Goal: Communication & Community: Participate in discussion

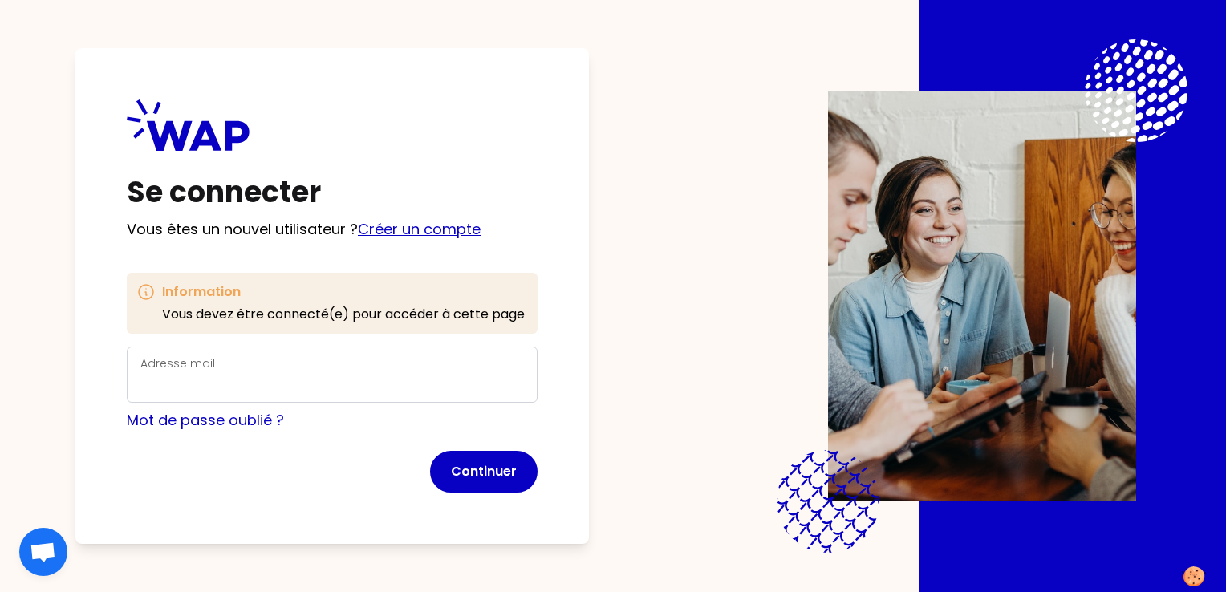
click at [392, 230] on link "Créer un compte" at bounding box center [419, 229] width 123 height 20
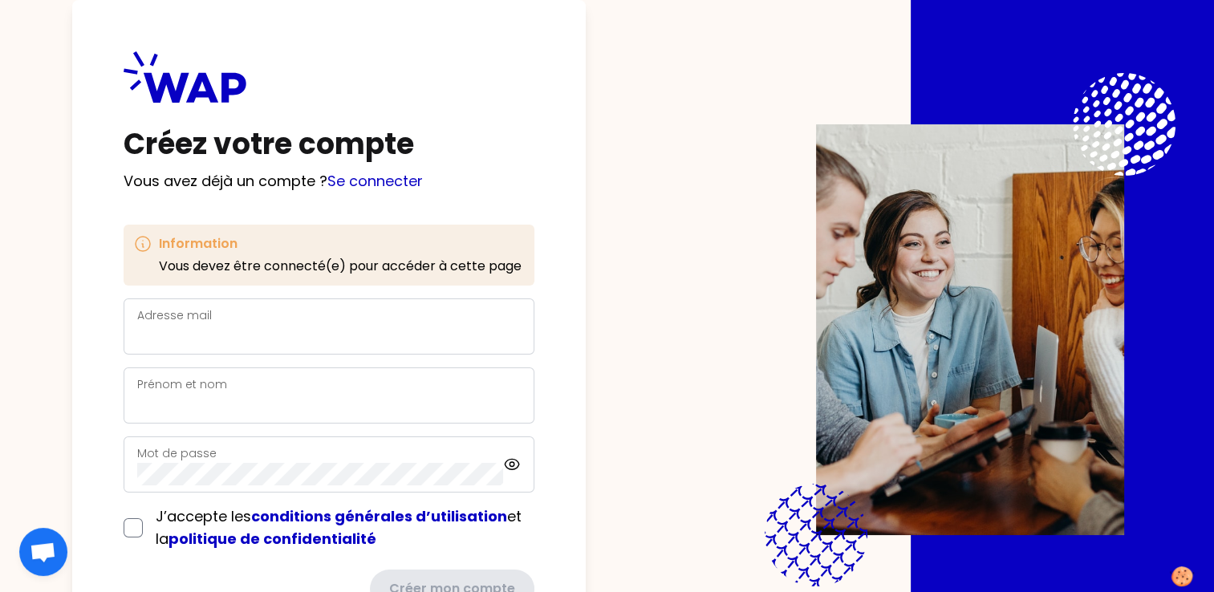
click at [218, 317] on div "Adresse mail" at bounding box center [329, 327] width 384 height 42
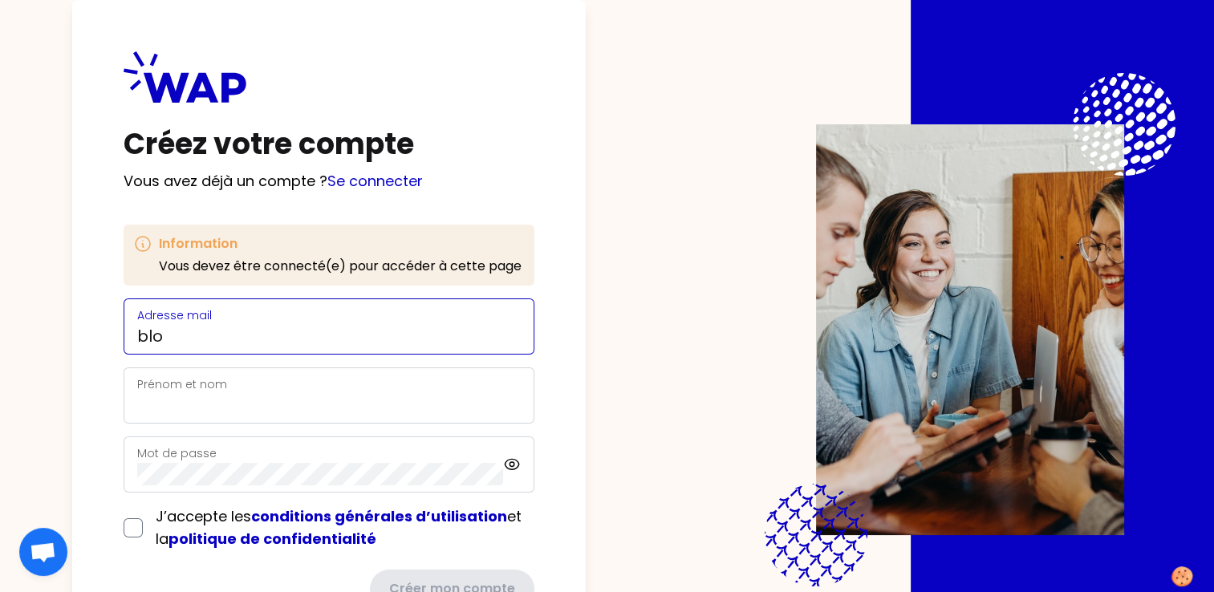
type input "[EMAIL_ADDRESS][DOMAIN_NAME]"
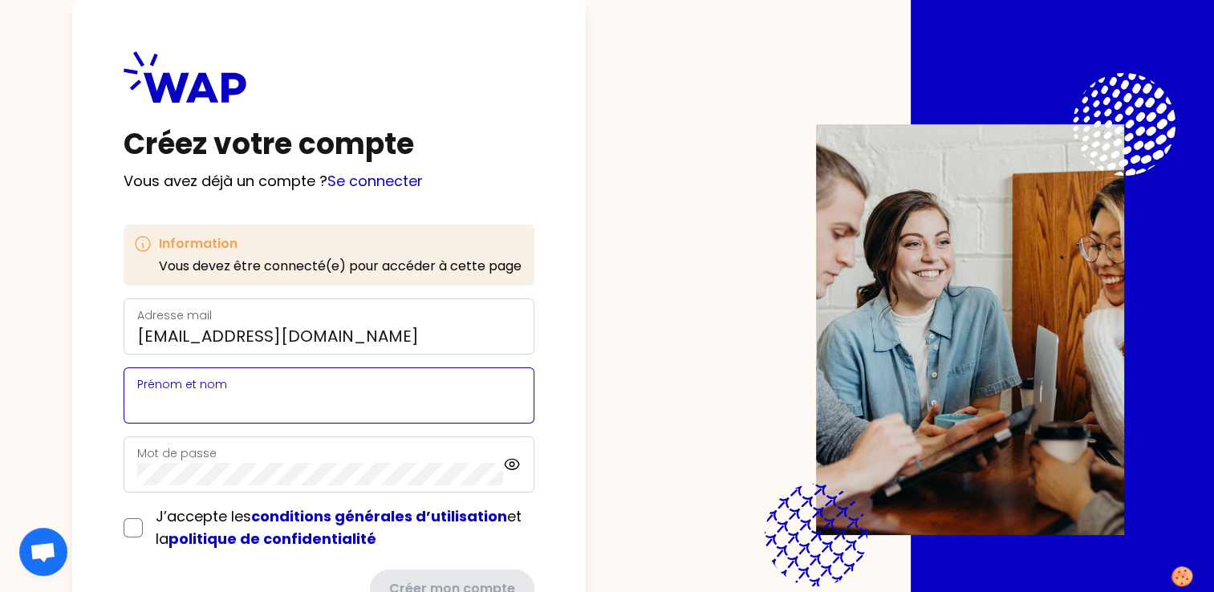
type input "[PERSON_NAME]"
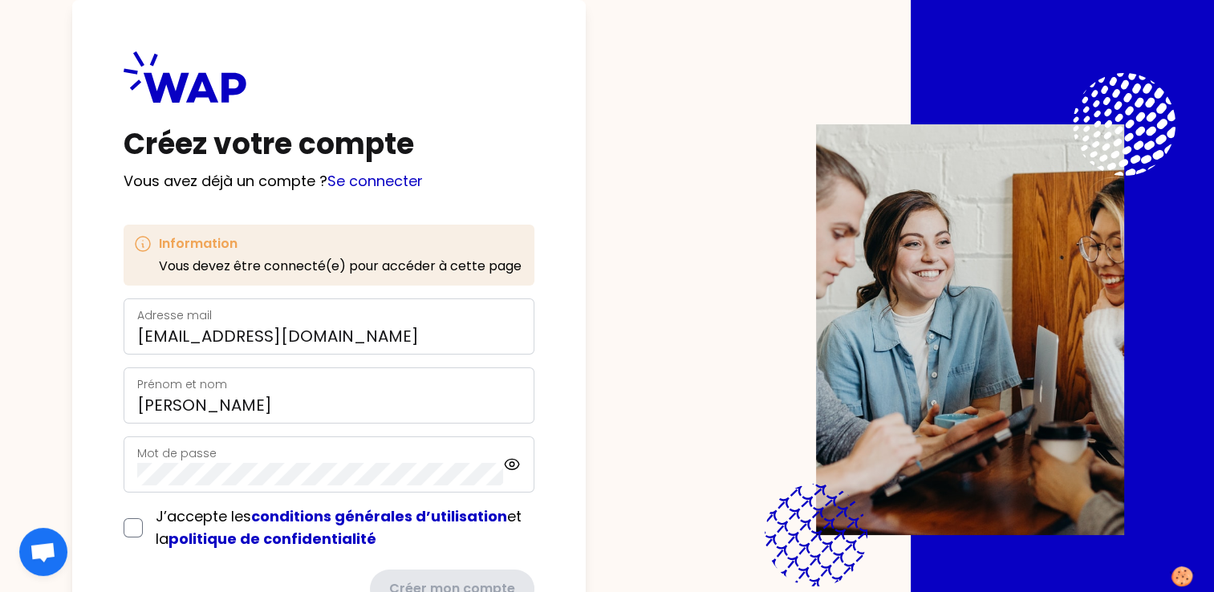
click at [430, 461] on div "Mot de passe" at bounding box center [320, 465] width 366 height 42
click at [132, 529] on input "checkbox" at bounding box center [133, 527] width 19 height 19
checkbox input "true"
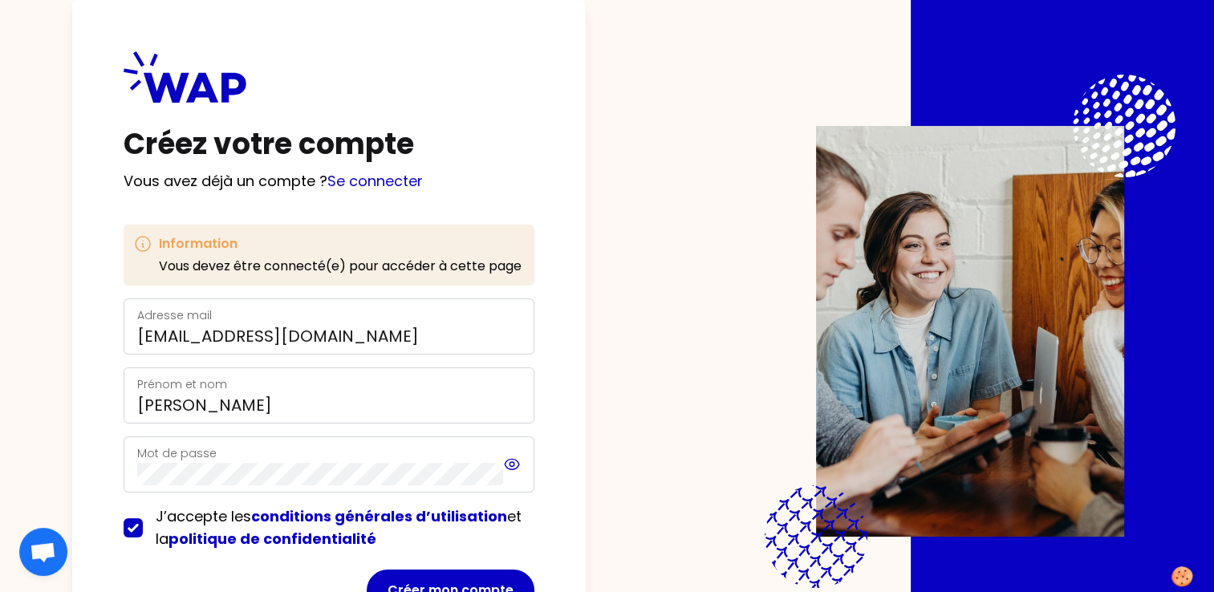
click at [511, 469] on icon at bounding box center [512, 464] width 14 height 10
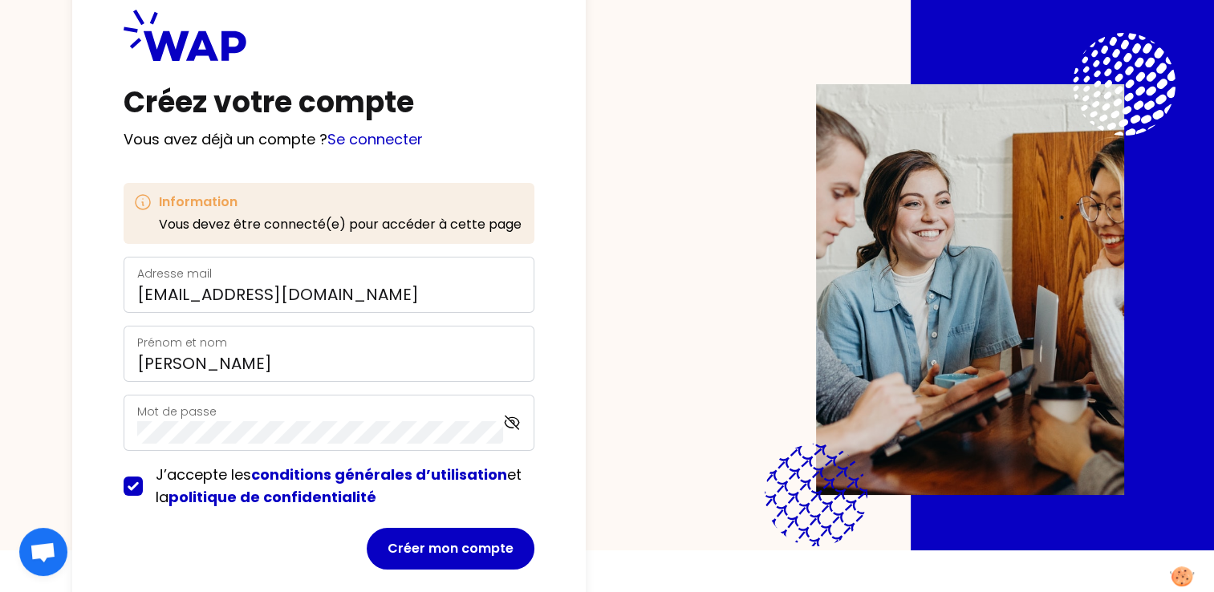
scroll to position [68, 0]
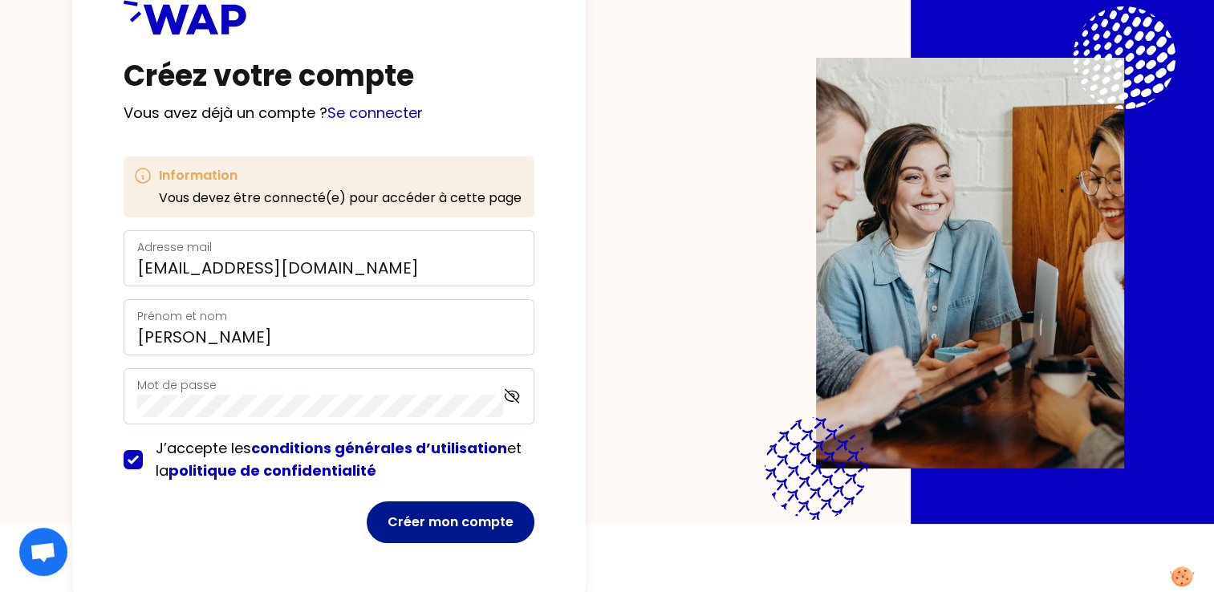
click at [464, 531] on button "Créer mon compte" at bounding box center [451, 523] width 168 height 42
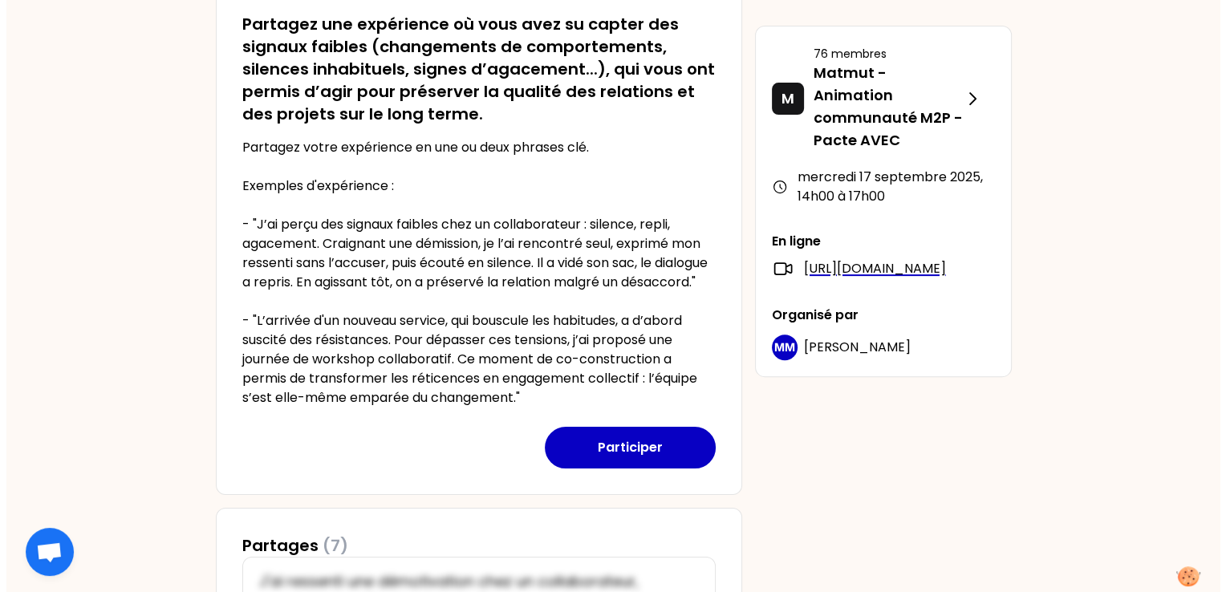
scroll to position [481, 0]
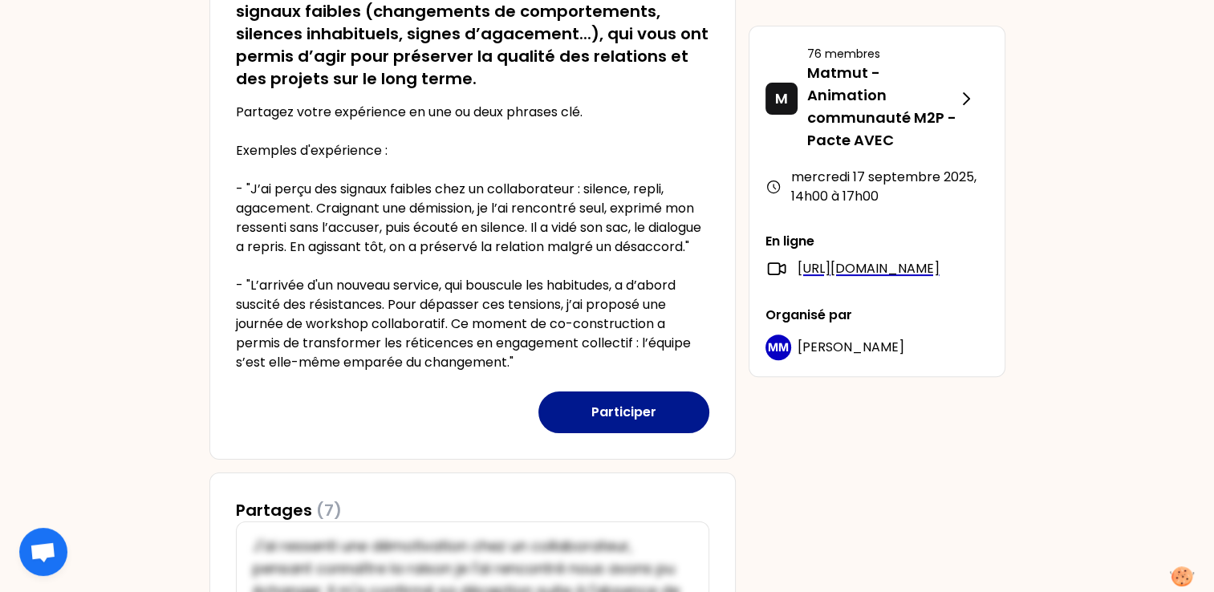
click at [655, 431] on button "Participer" at bounding box center [623, 413] width 171 height 42
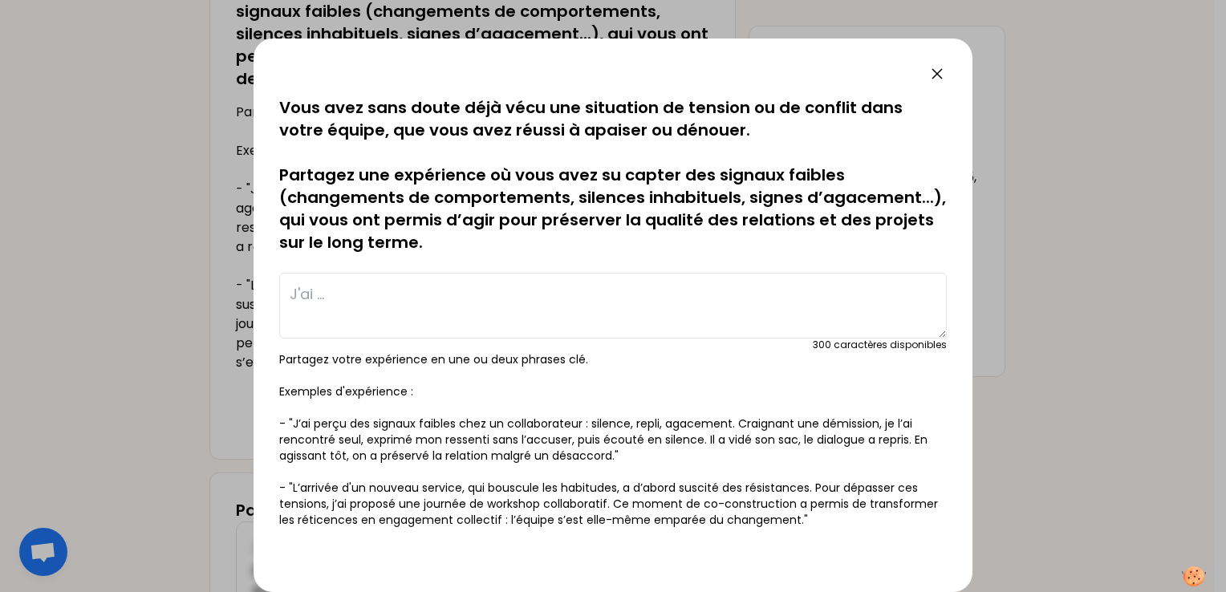
click at [400, 295] on textarea at bounding box center [613, 306] width 668 height 66
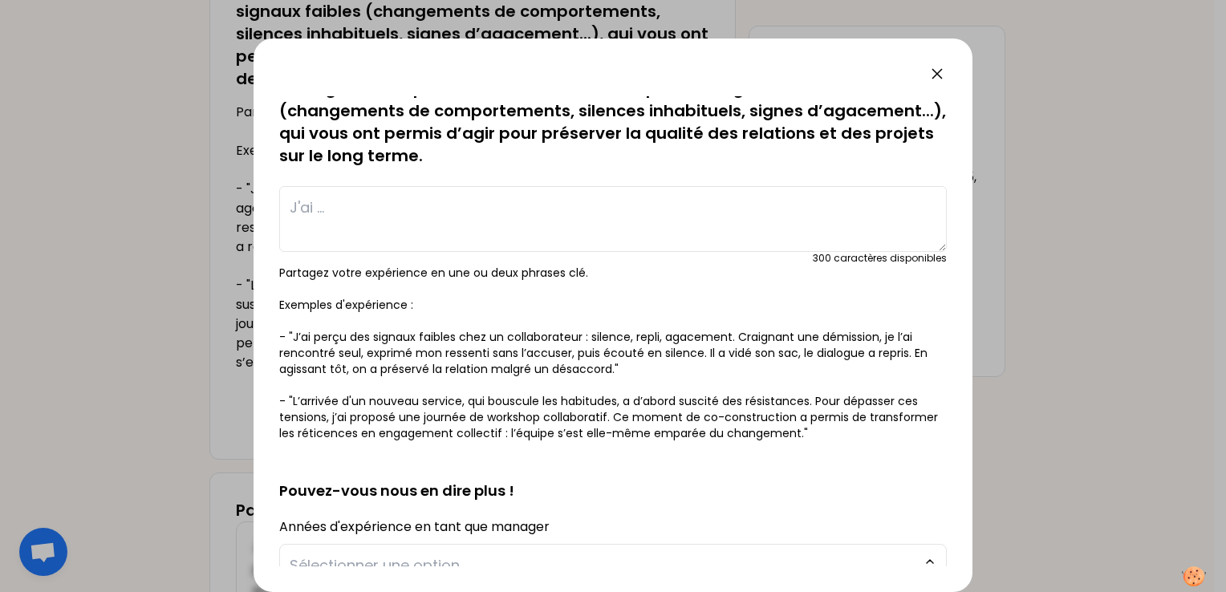
scroll to position [0, 0]
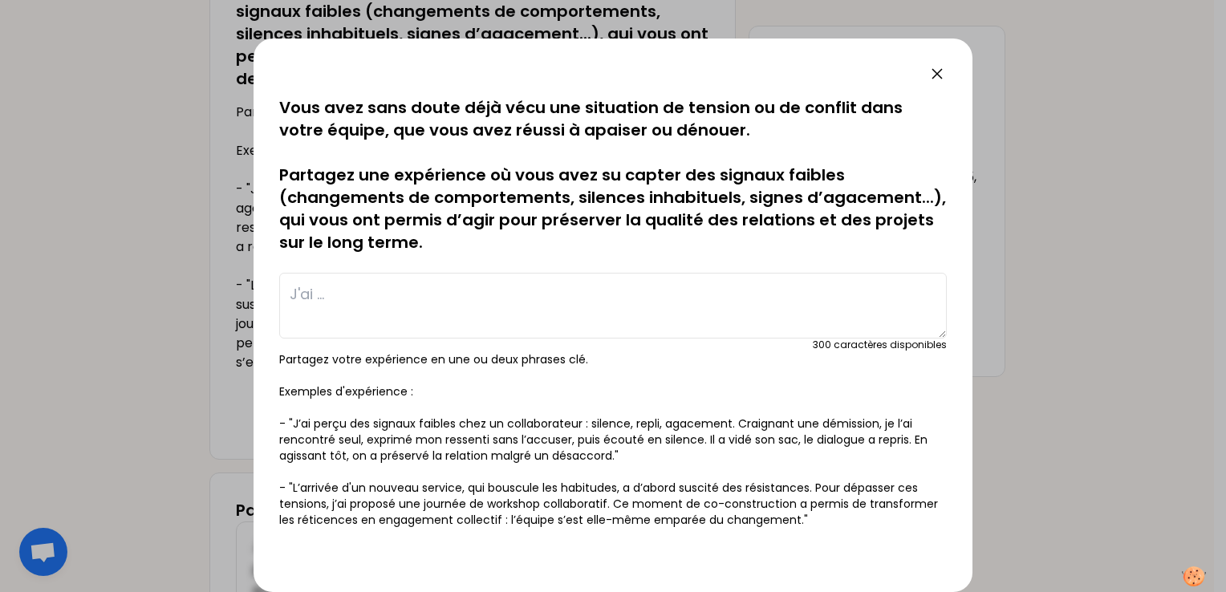
click at [422, 290] on textarea at bounding box center [613, 306] width 668 height 66
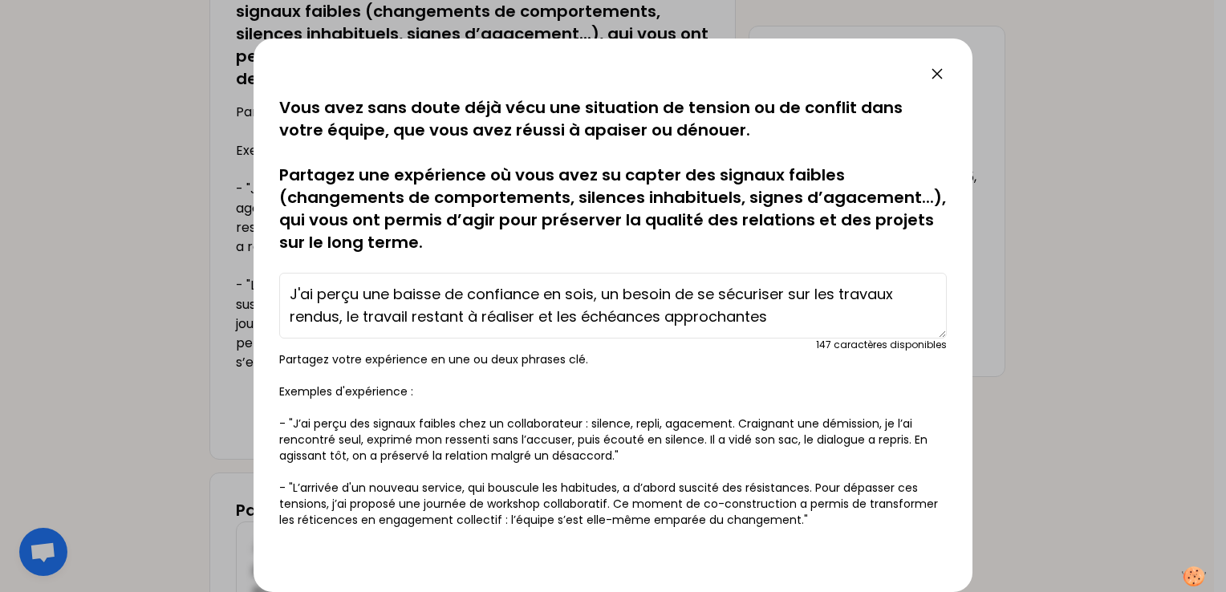
click at [394, 293] on textarea "J'ai perçu une baisse de confiance en sois, un besoin de se sécuriser sur les t…" at bounding box center [613, 306] width 668 height 66
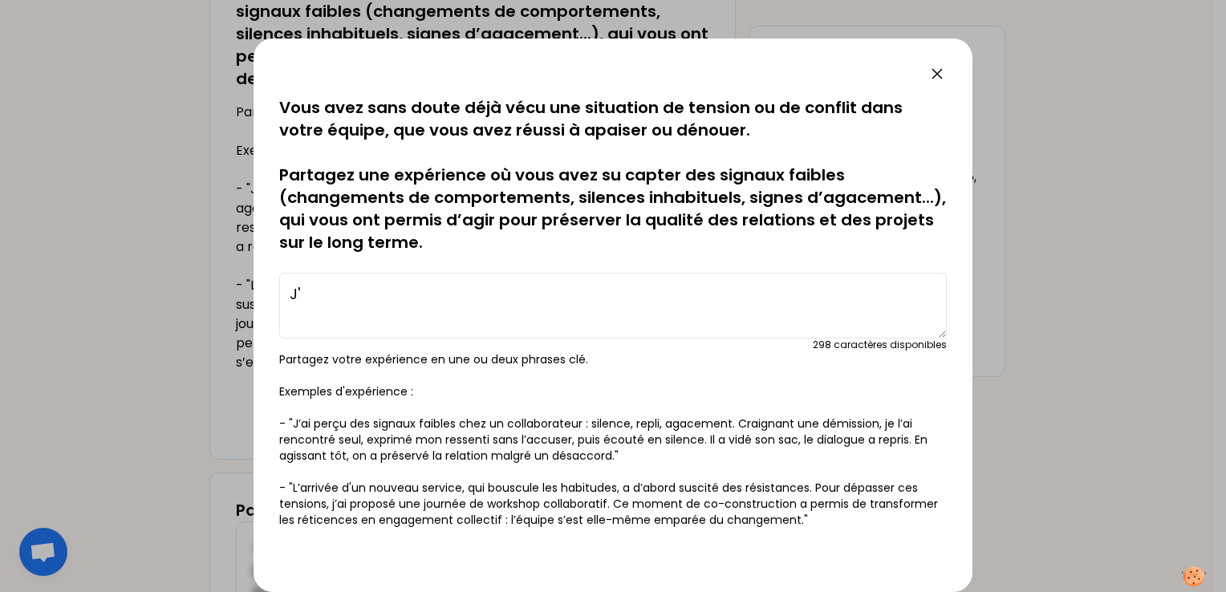
type textarea "J"
type textarea "m"
type textarea "j"
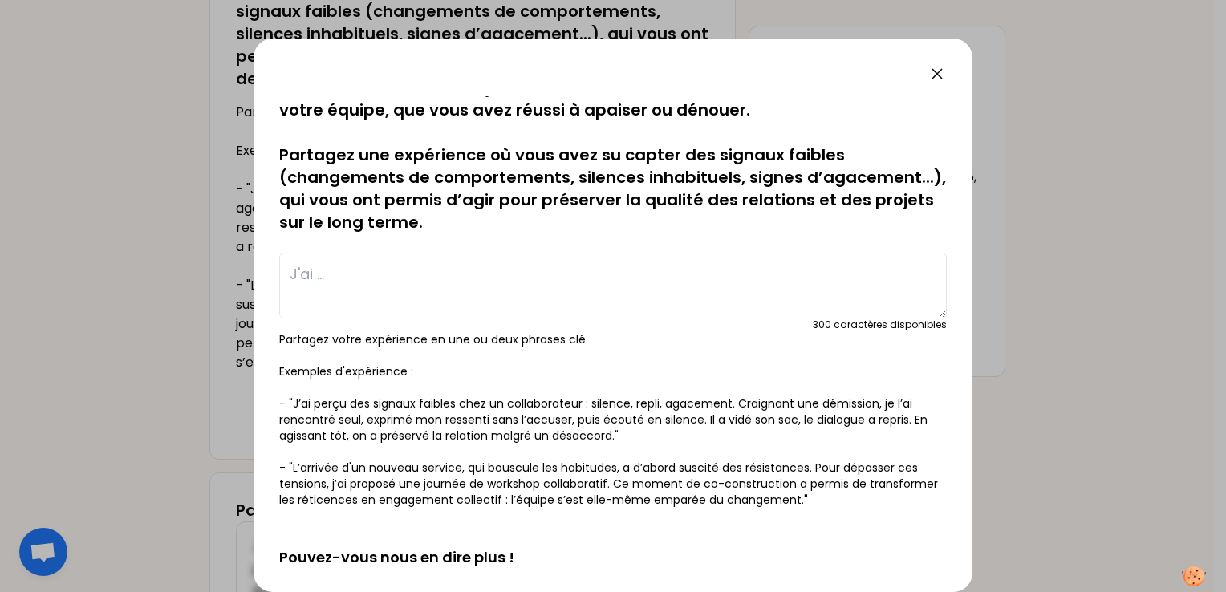
scroll to position [32, 0]
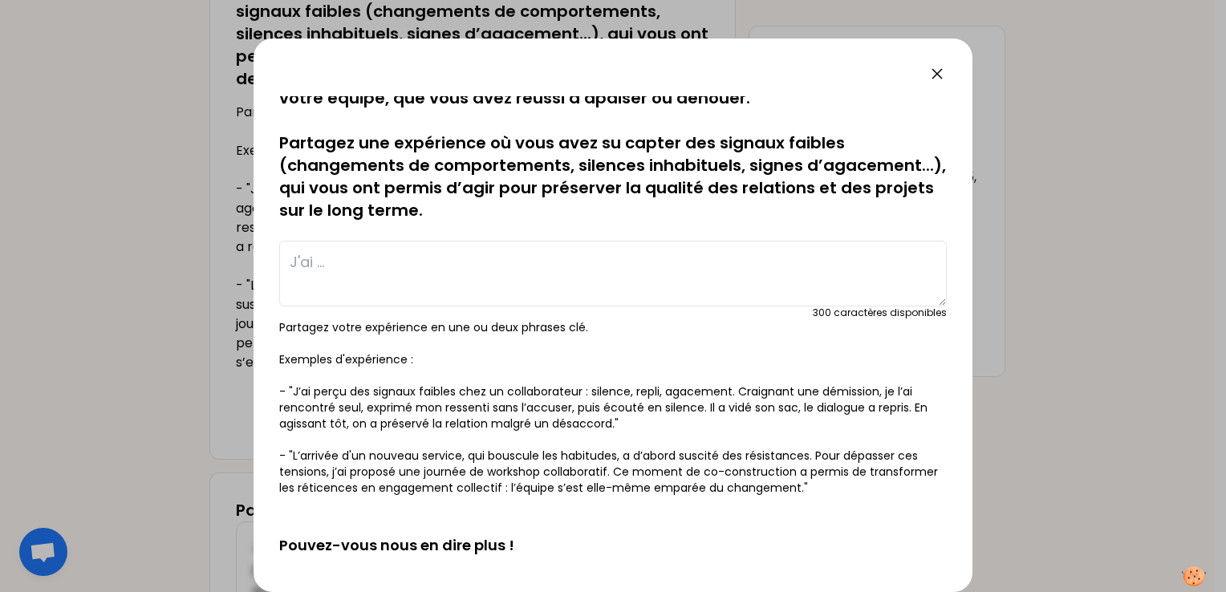
click at [932, 557] on form "sauvegardé Vous avez sans doute déjà vécu une situation de tension ou de confli…" at bounding box center [613, 491] width 668 height 854
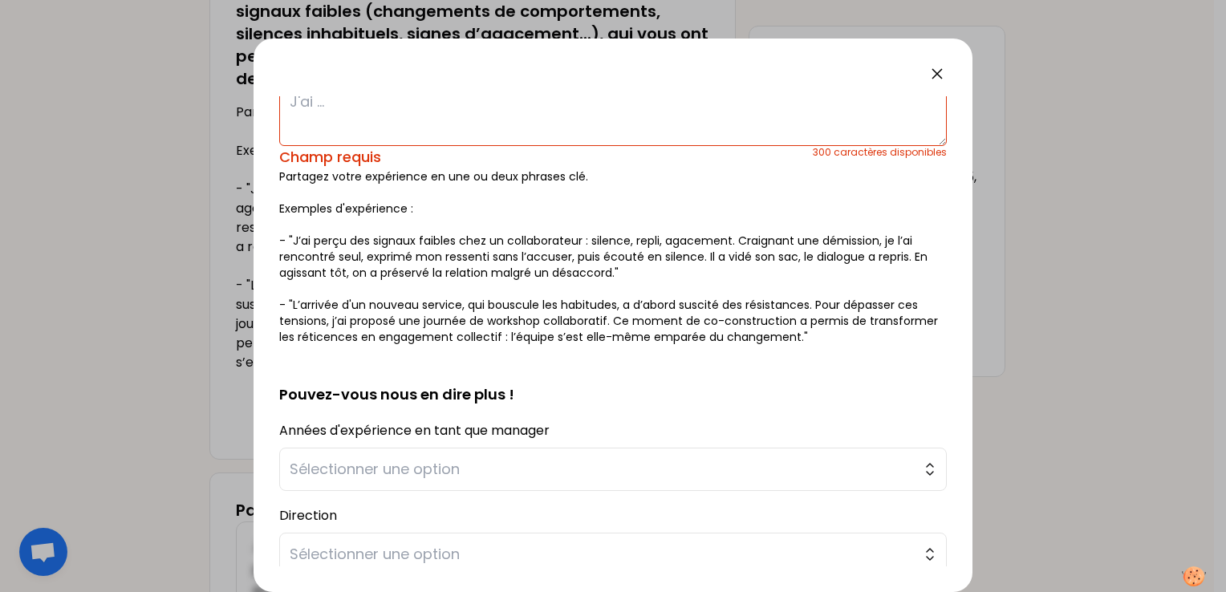
scroll to position [225, 0]
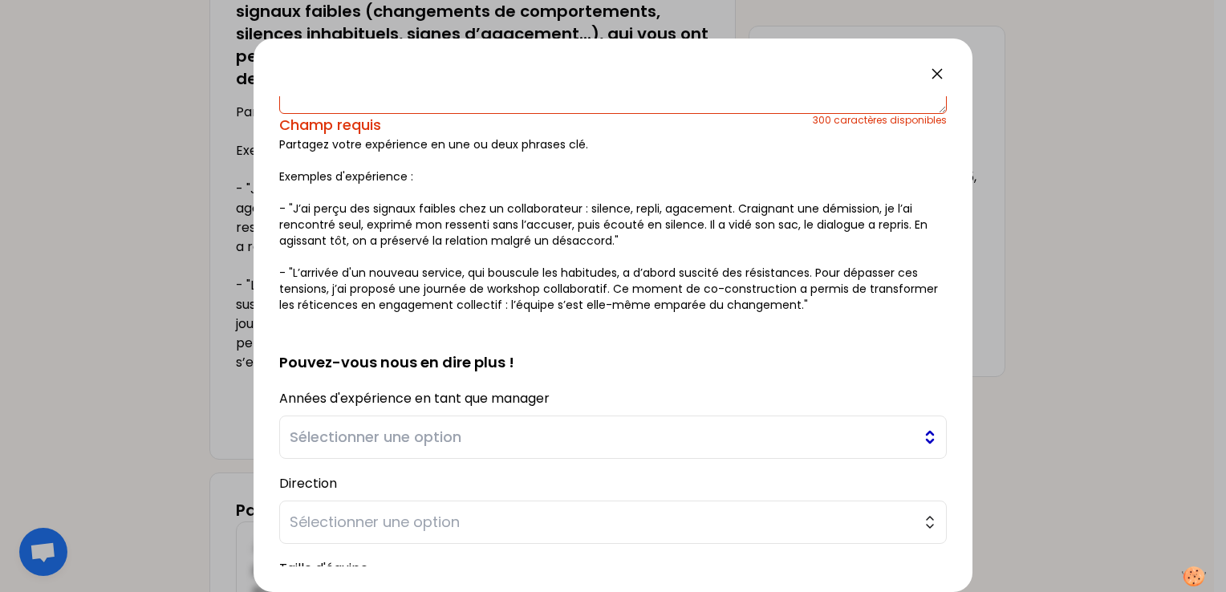
click at [920, 442] on button "Sélectionner une option" at bounding box center [613, 437] width 668 height 43
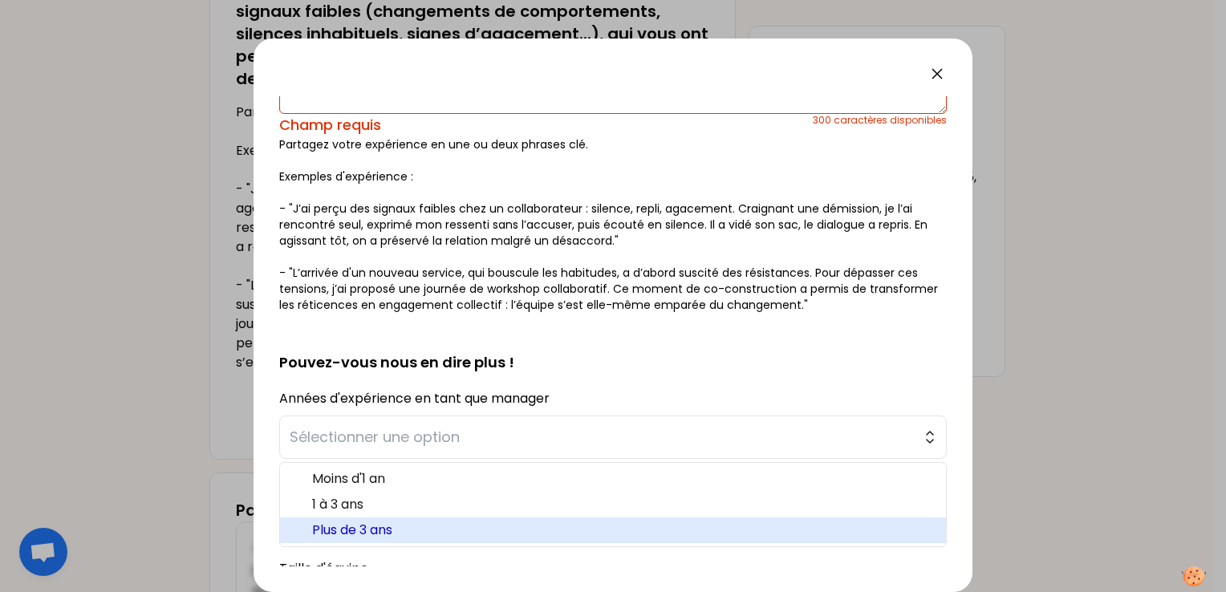
click at [383, 530] on span "Plus de 3 ans" at bounding box center [622, 530] width 621 height 19
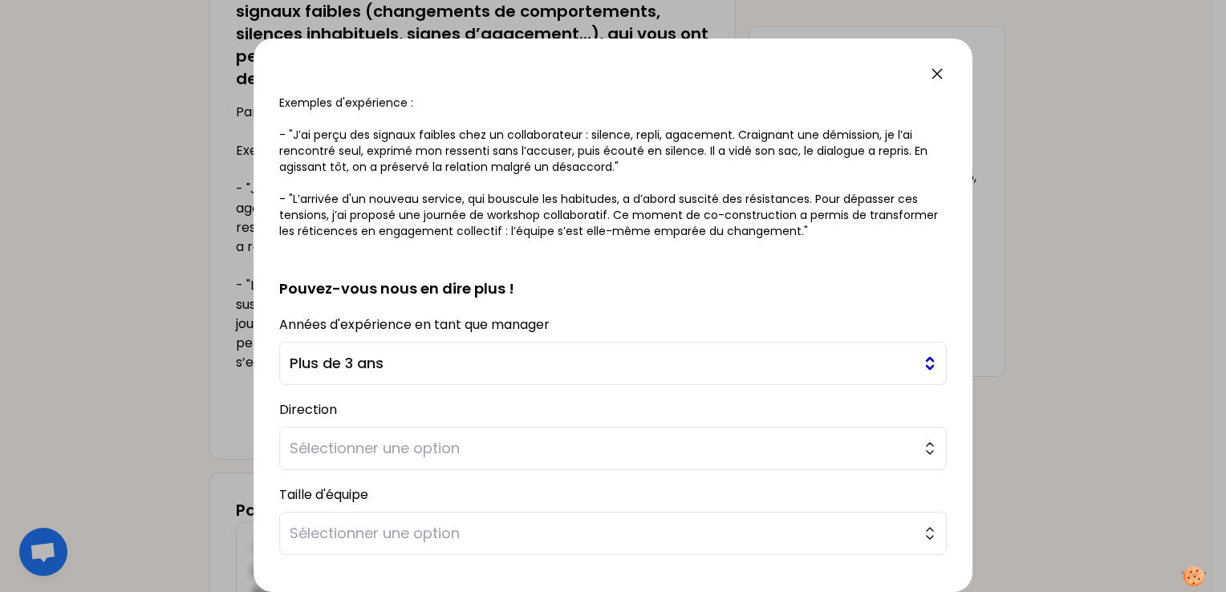
scroll to position [305, 0]
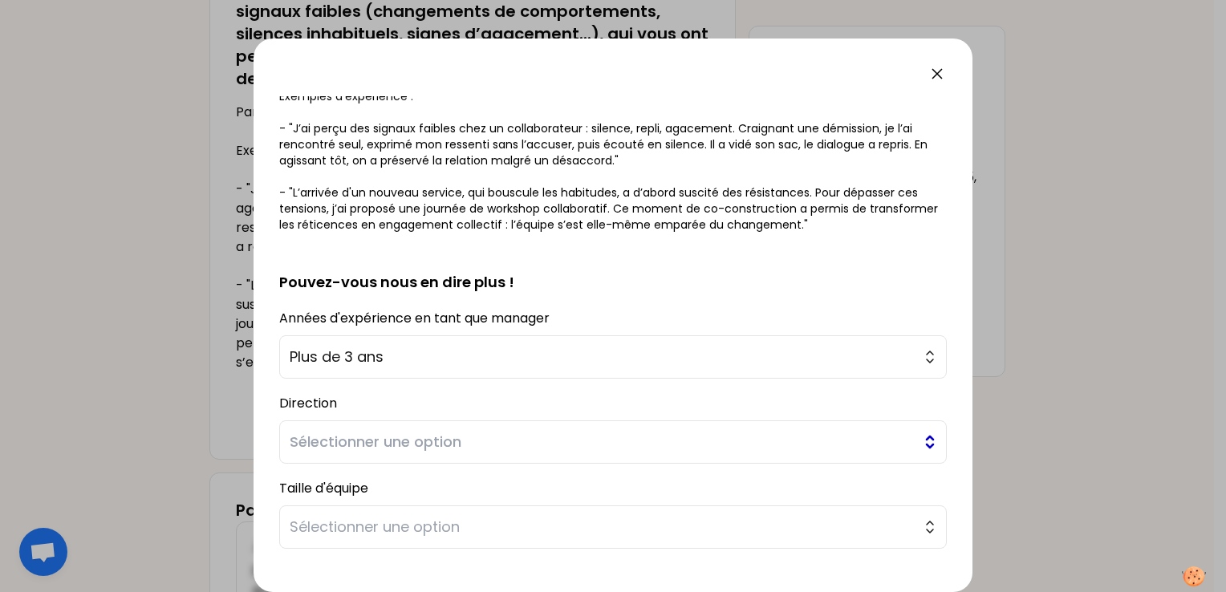
click at [913, 445] on button "Sélectionner une option" at bounding box center [613, 441] width 668 height 43
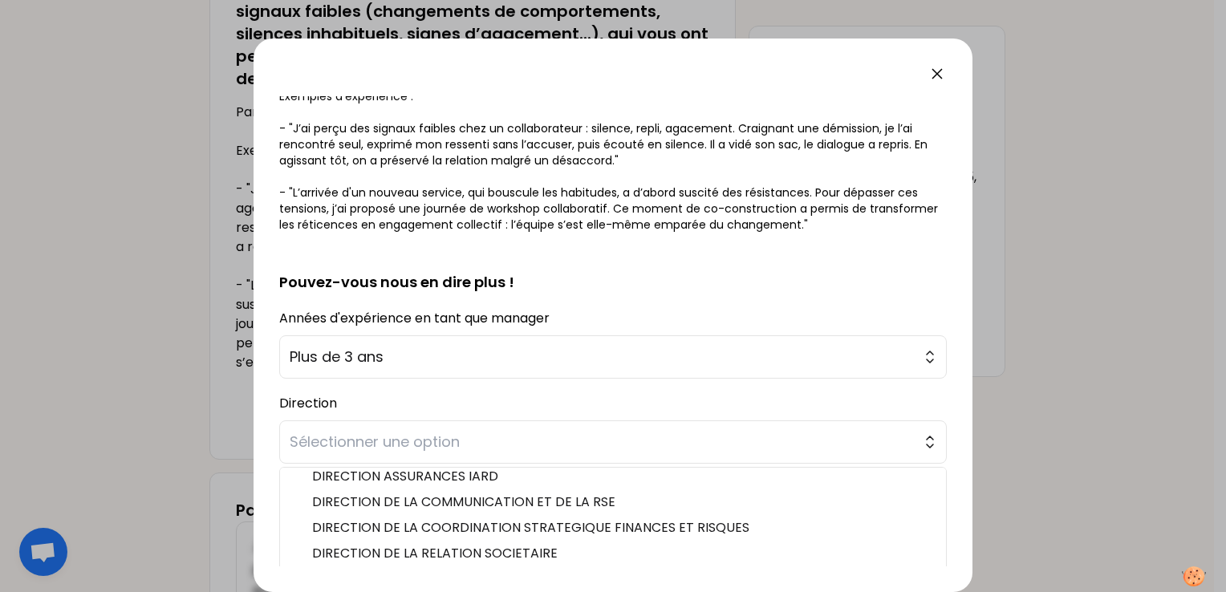
scroll to position [385, 0]
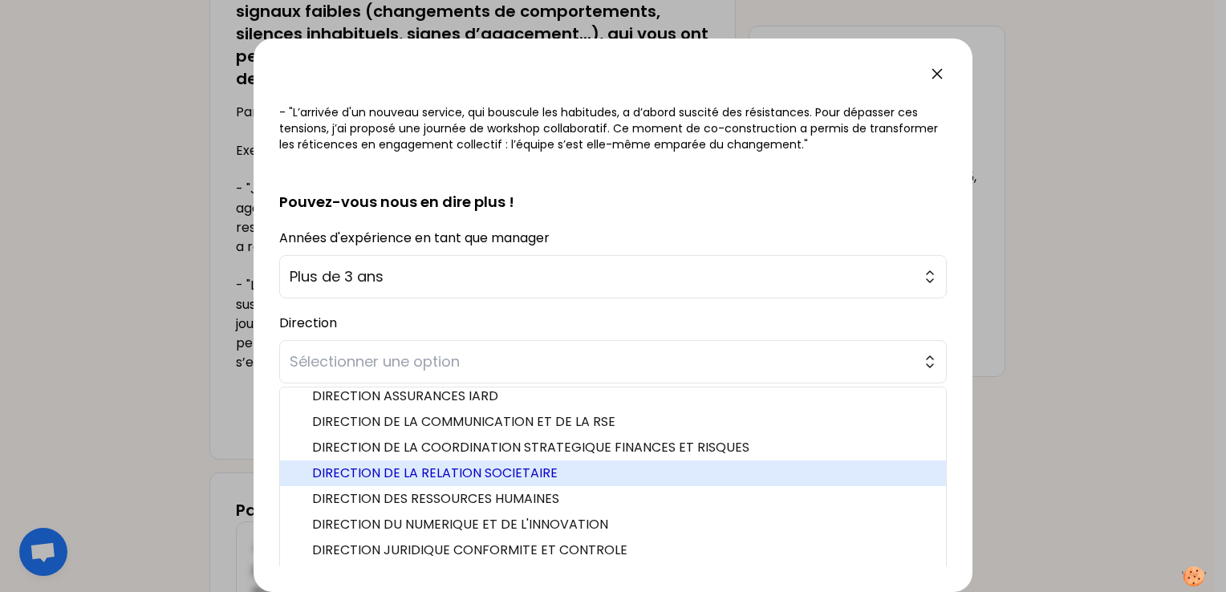
click at [525, 473] on span "DIRECTION DE LA RELATION SOCIETAIRE" at bounding box center [622, 473] width 621 height 19
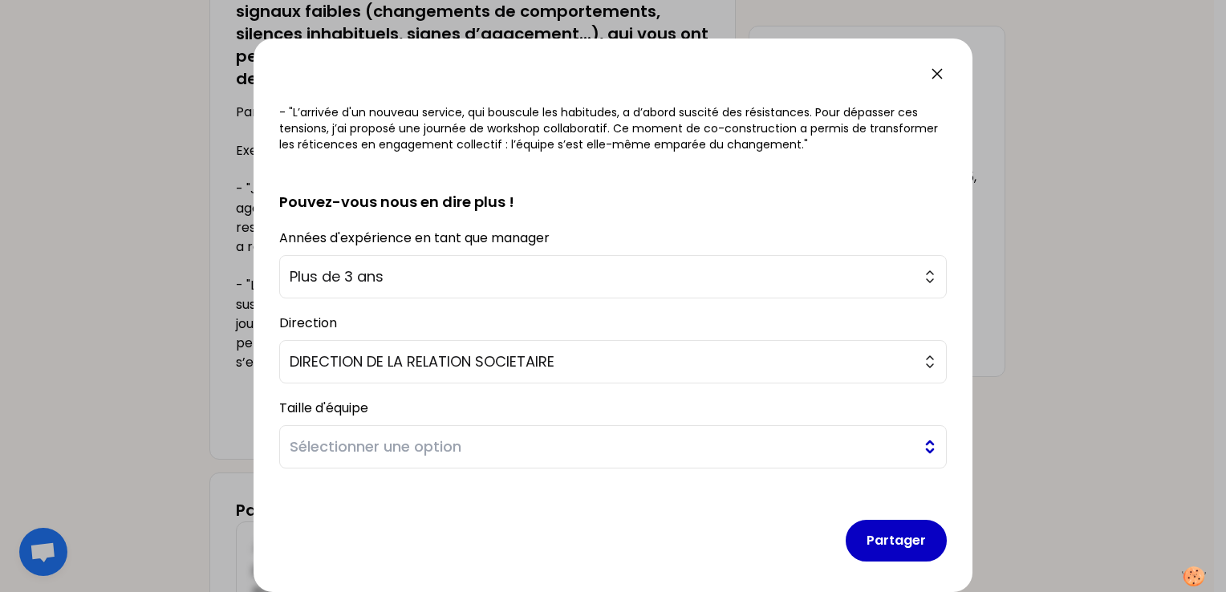
click at [478, 445] on span "Sélectionner une option" at bounding box center [602, 447] width 624 height 22
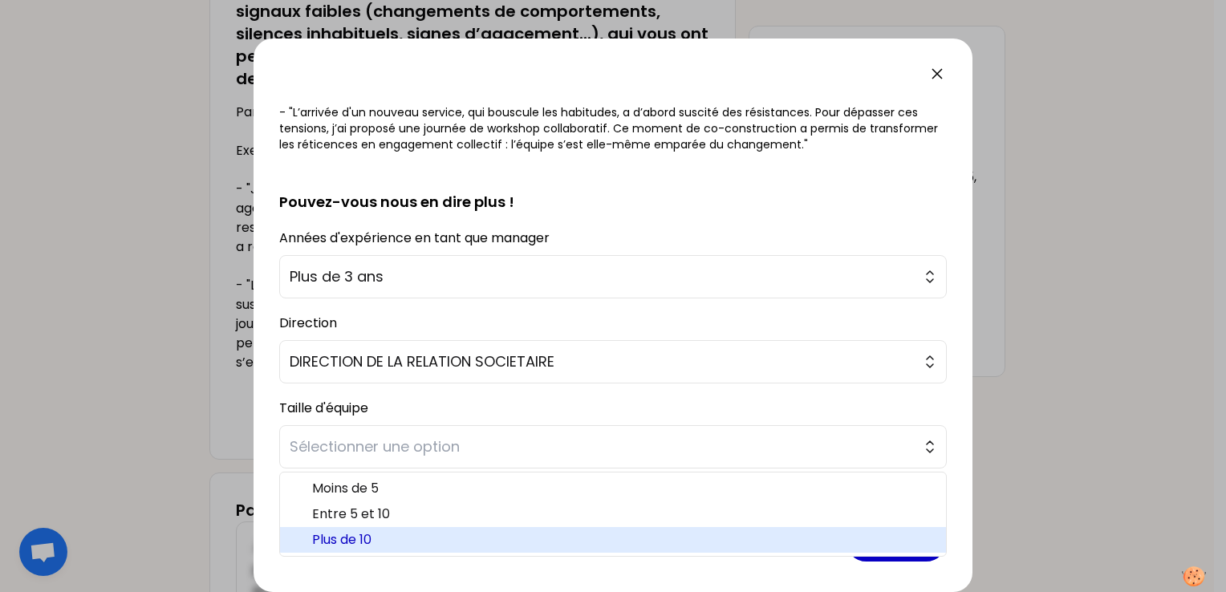
click at [379, 539] on span "Plus de 10" at bounding box center [622, 539] width 621 height 19
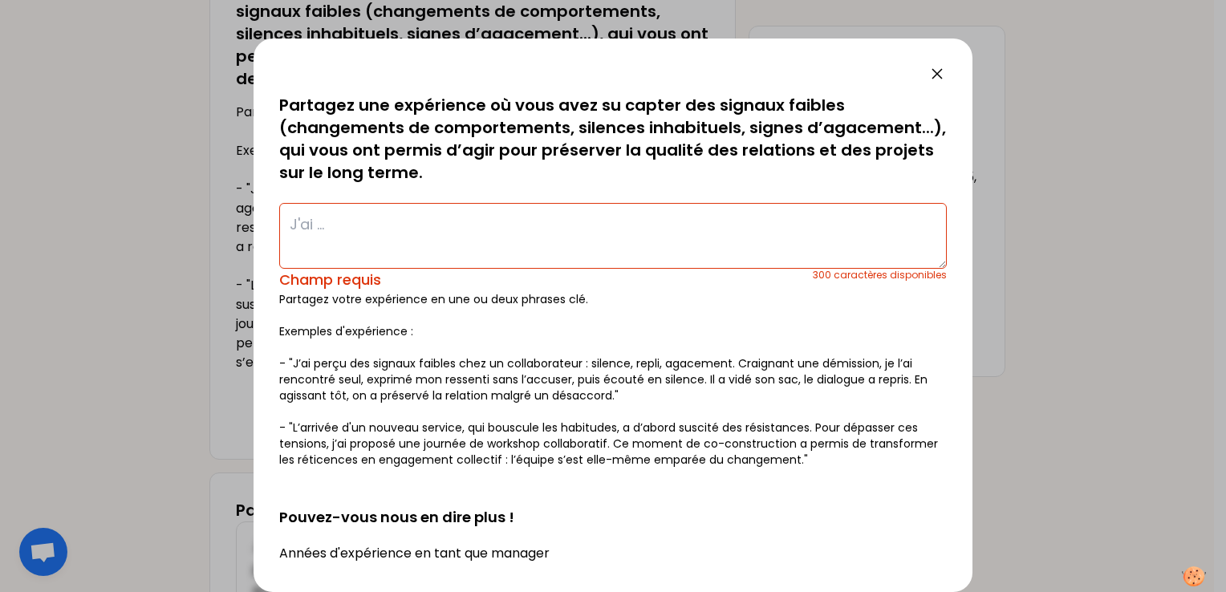
scroll to position [0, 0]
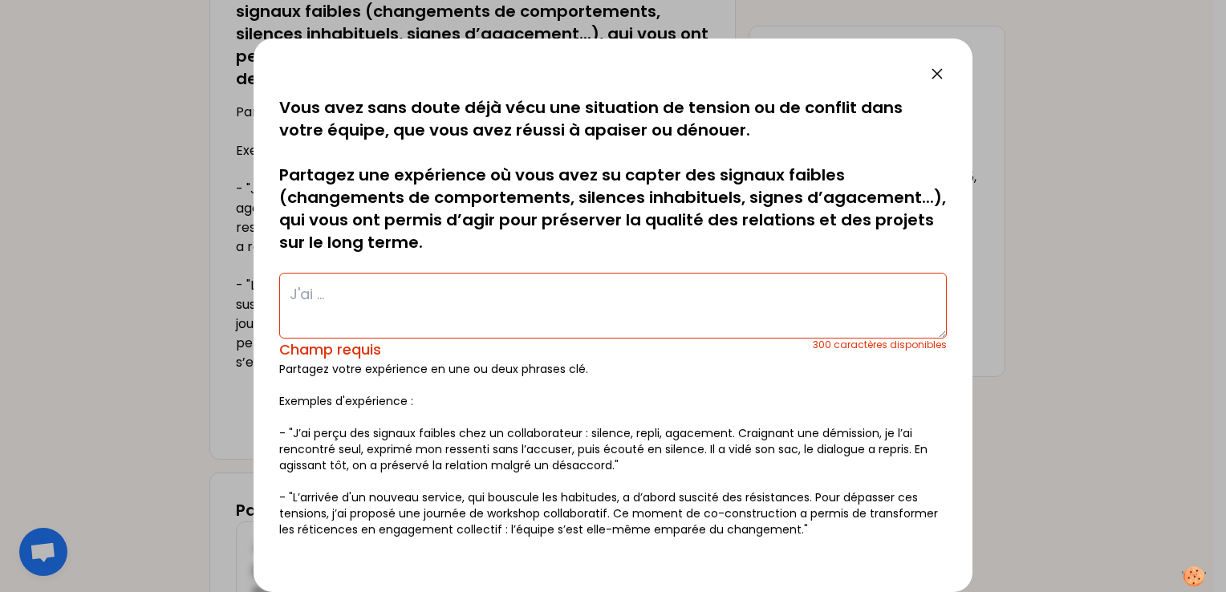
click at [344, 297] on textarea at bounding box center [613, 306] width 668 height 66
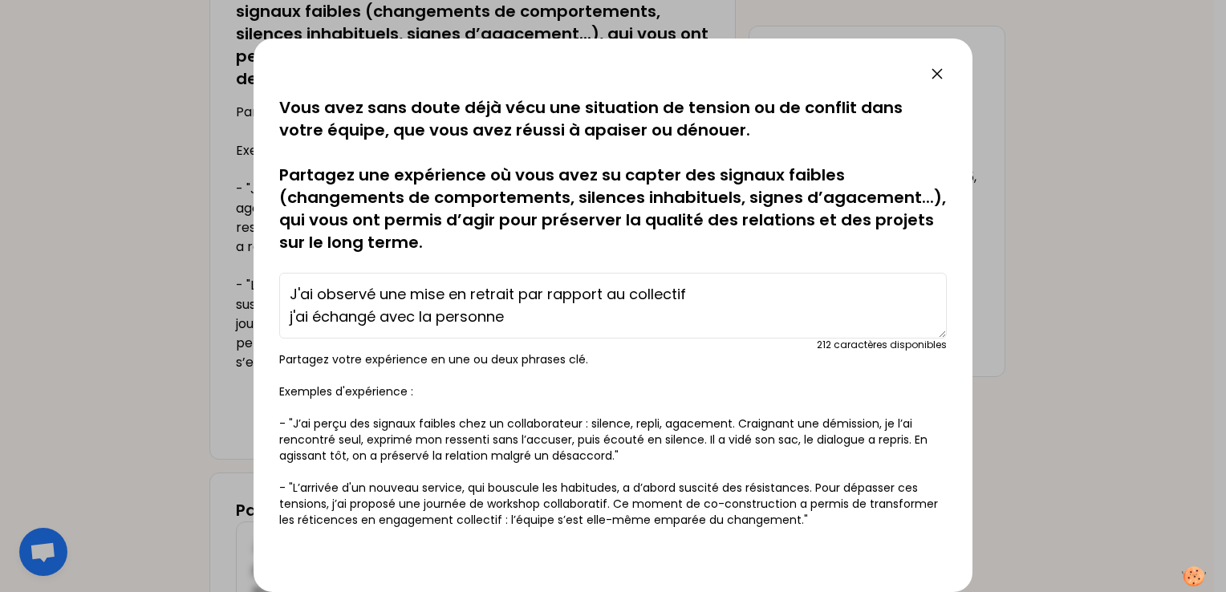
drag, startPoint x: 513, startPoint y: 316, endPoint x: 286, endPoint y: 316, distance: 226.3
click at [286, 316] on textarea "J'ai observé une mise en retrait par rapport au collectif j'ai échangé avec la …" at bounding box center [613, 306] width 668 height 66
click at [695, 295] on textarea "J'ai observé une mise en retrait par rapport au collectif" at bounding box center [613, 306] width 668 height 66
click at [607, 295] on textarea "J'ai observé une mise en retrait du collègue, un jugement sur les travaux" at bounding box center [613, 306] width 668 height 66
click at [834, 296] on textarea "J'ai observé une mise en retrait du collègue, et un jugement sur les travaux" at bounding box center [613, 306] width 668 height 66
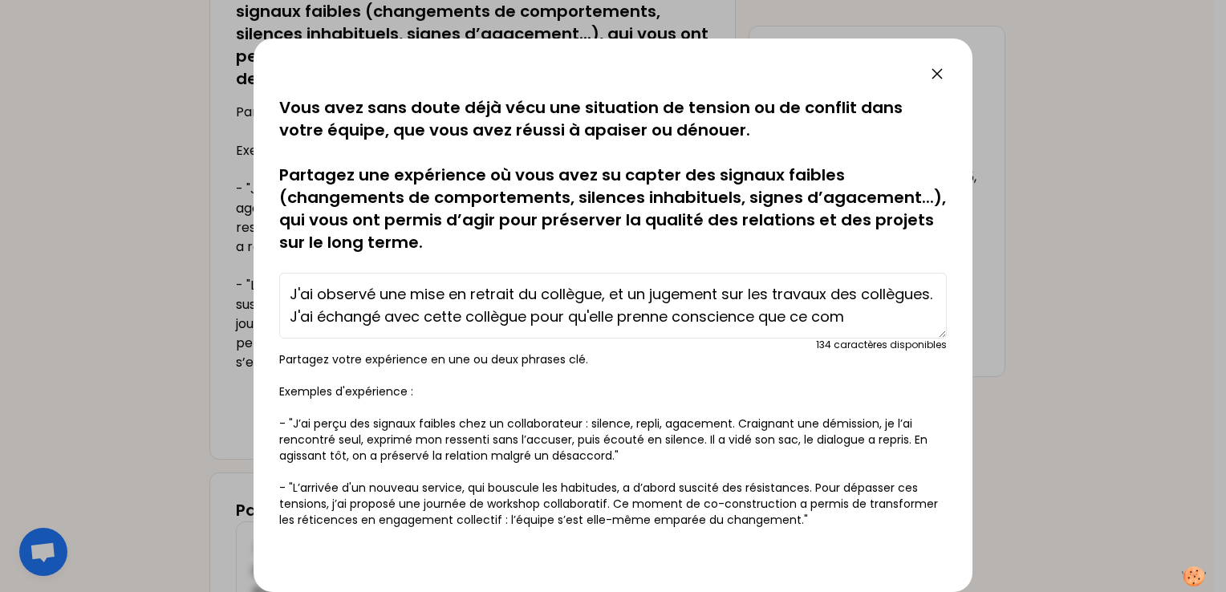
scroll to position [11, 0]
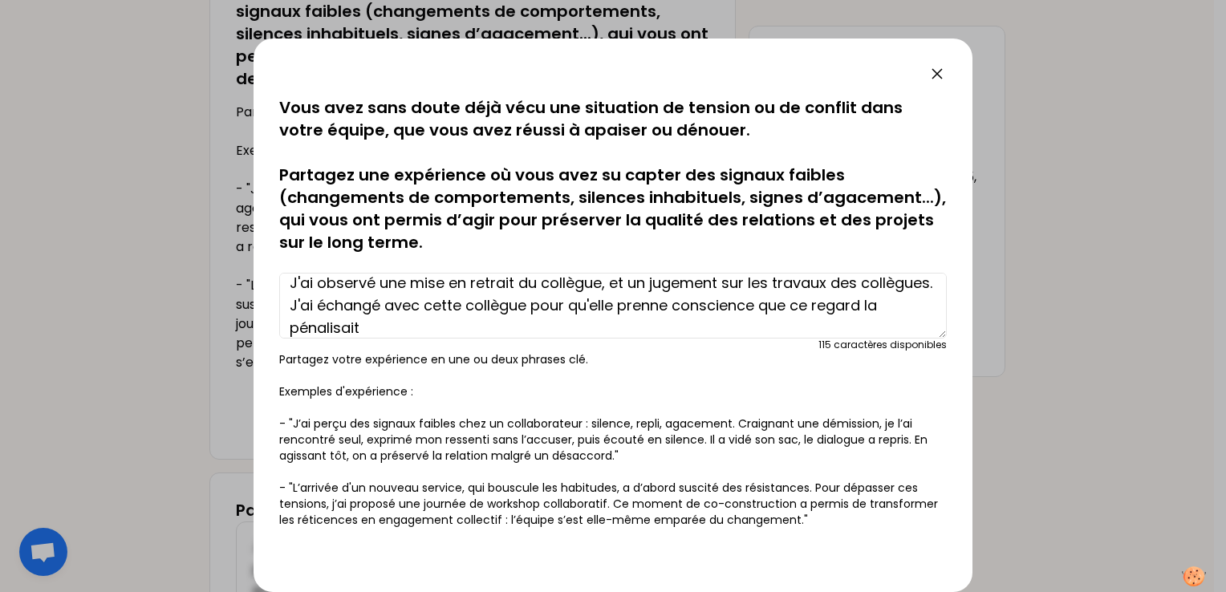
click at [518, 284] on textarea "J'ai observé une mise en retrait du collègue, et un jugement sur les travaux de…" at bounding box center [613, 306] width 668 height 66
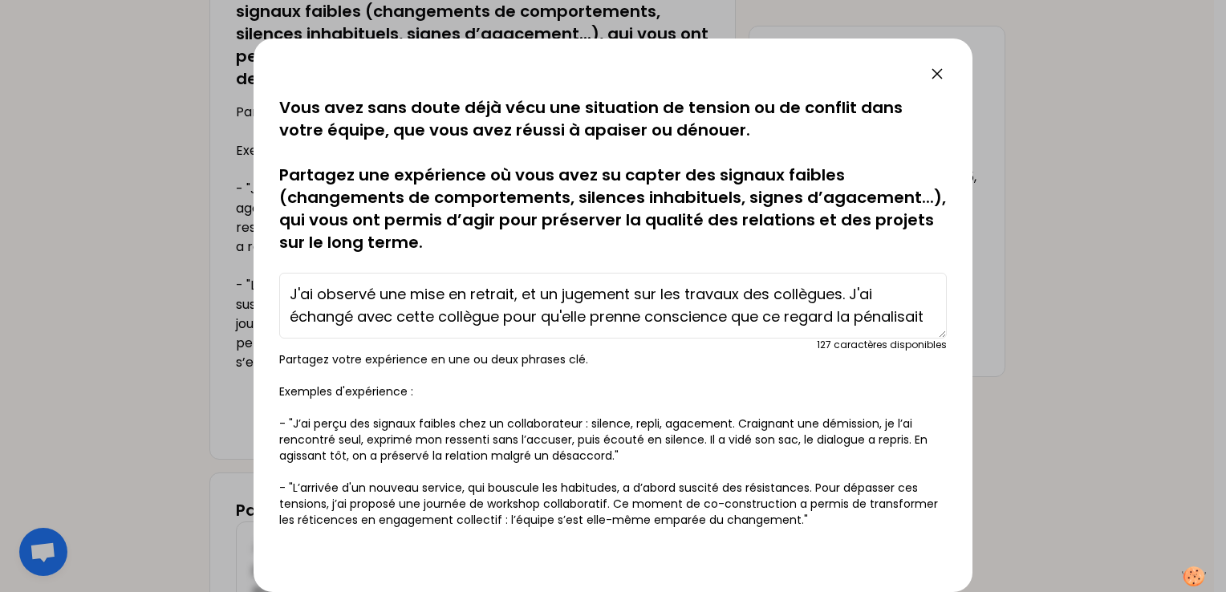
click at [422, 329] on textarea "J'ai observé une mise en retrait, et un jugement sur les travaux des collègues.…" at bounding box center [613, 306] width 668 height 66
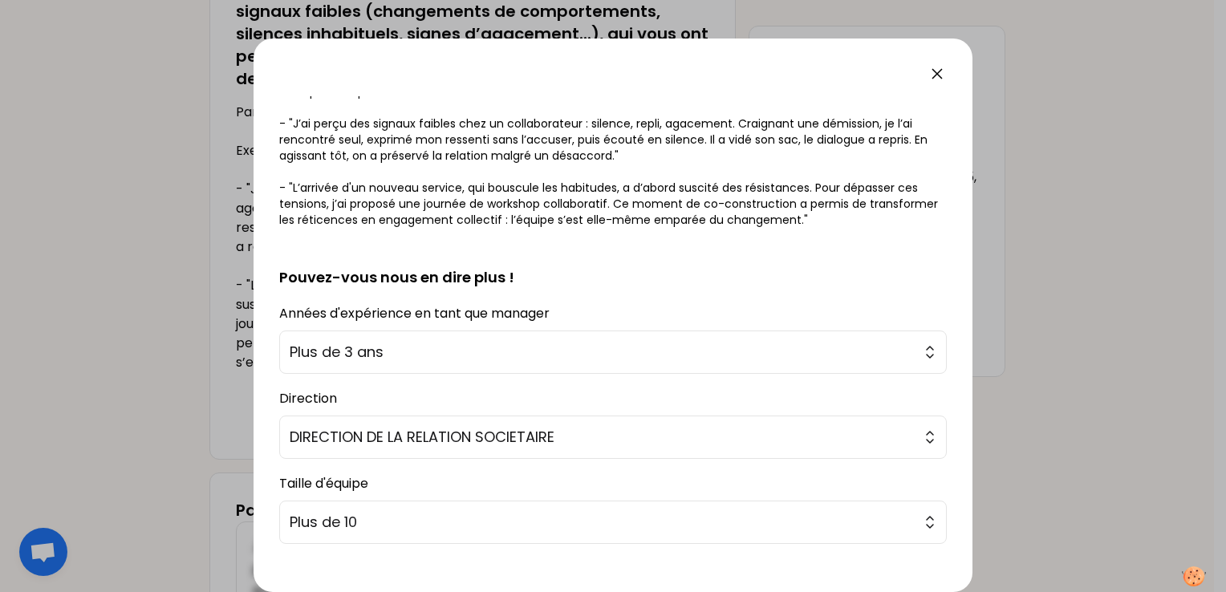
scroll to position [381, 0]
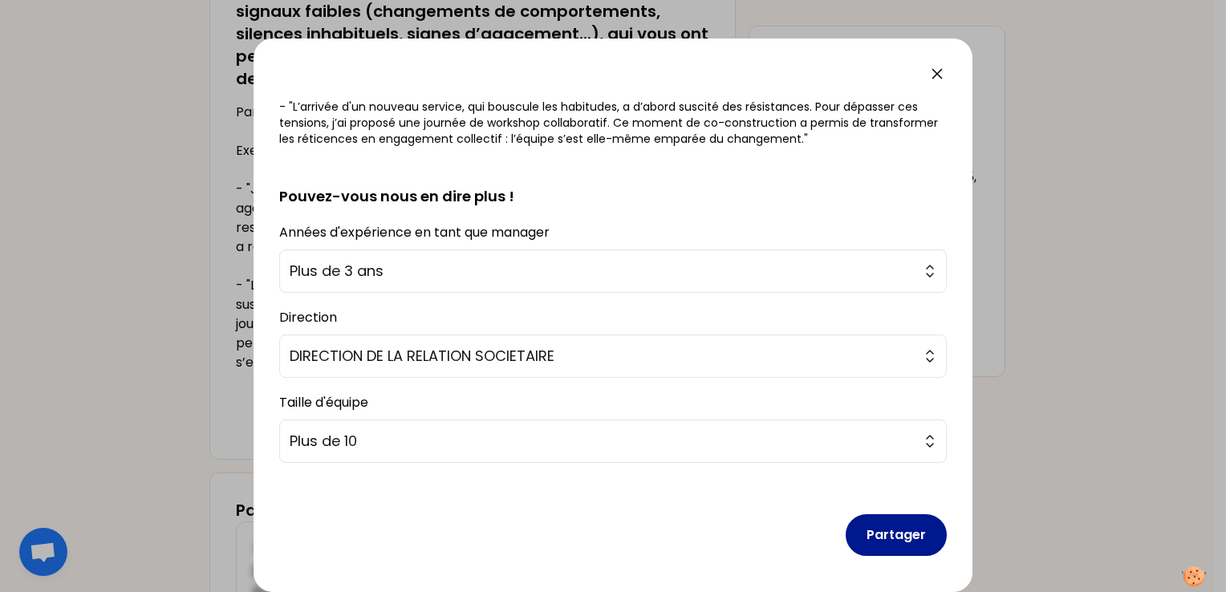
type textarea "J'ai observé une mise en retrait, et un jugement sur les travaux des collègues.…"
click at [876, 528] on button "Partager" at bounding box center [896, 535] width 101 height 42
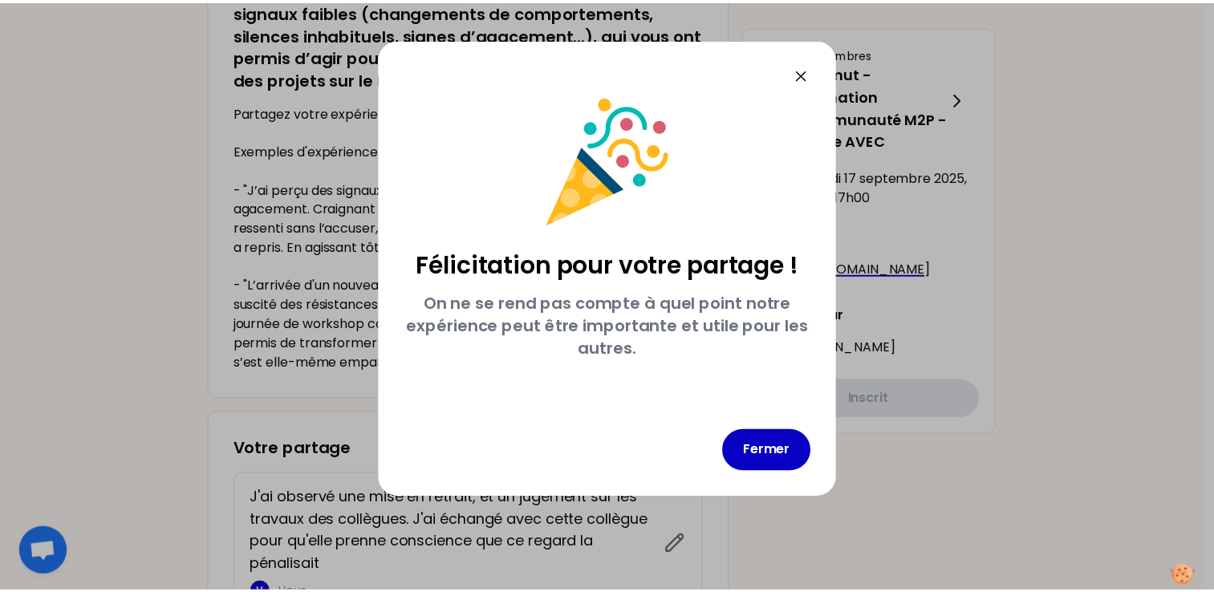
scroll to position [0, 0]
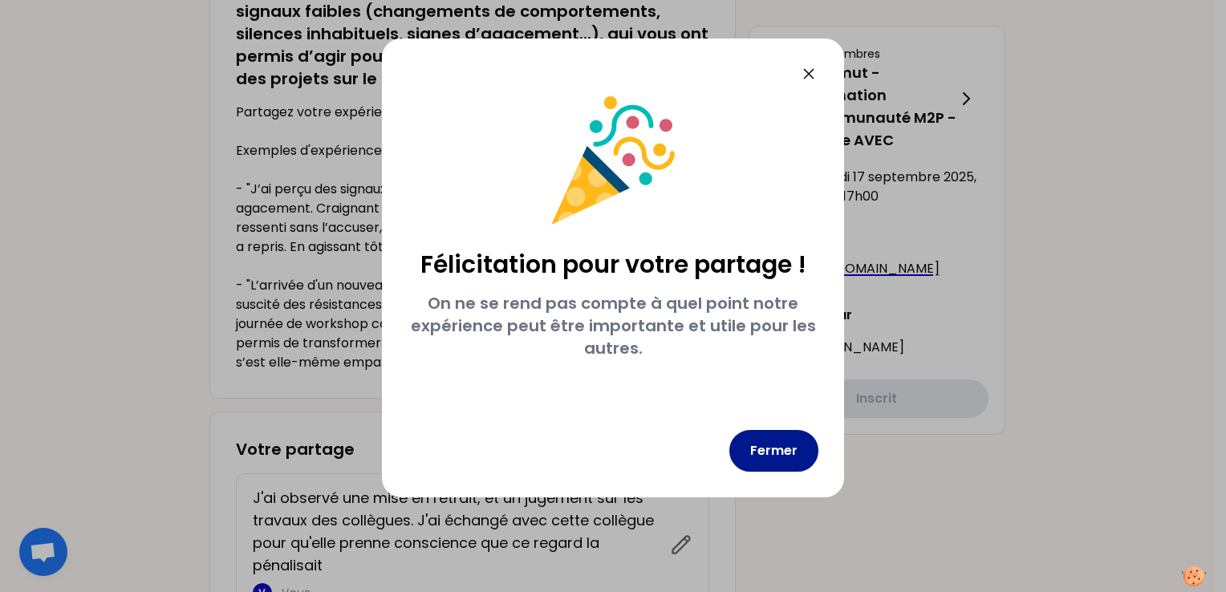
click at [780, 445] on button "Fermer" at bounding box center [773, 451] width 89 height 42
